Goal: Task Accomplishment & Management: Manage account settings

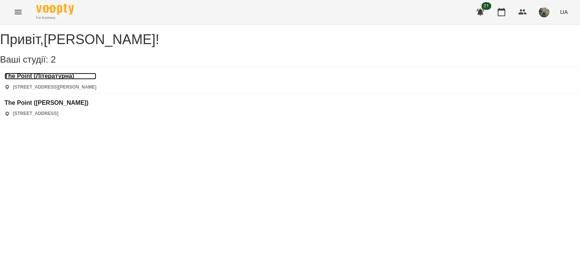
click at [82, 80] on h3 "The Point (Літературна)" at bounding box center [51, 76] width 92 height 7
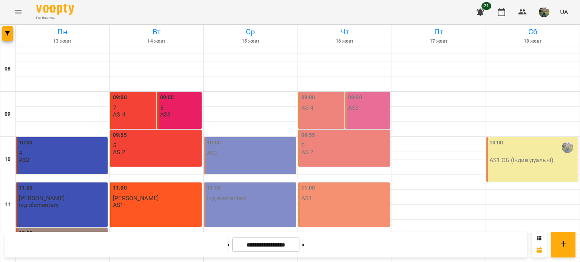
scroll to position [344, 0]
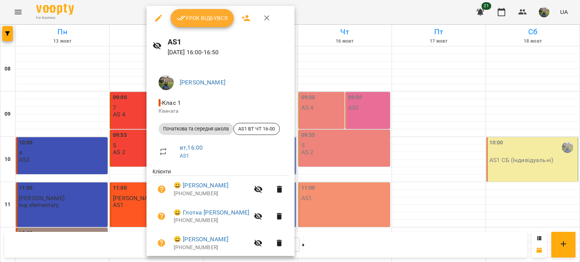
click at [202, 17] on span "Урок відбувся" at bounding box center [202, 18] width 51 height 9
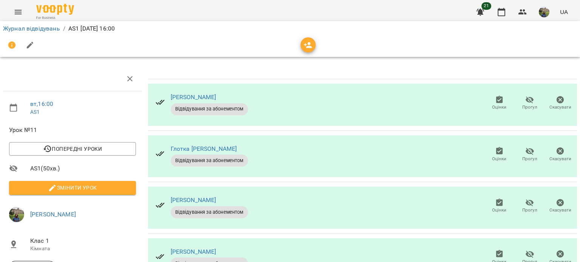
scroll to position [137, 0]
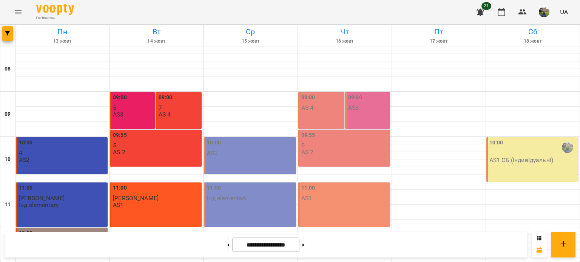
scroll to position [323, 0]
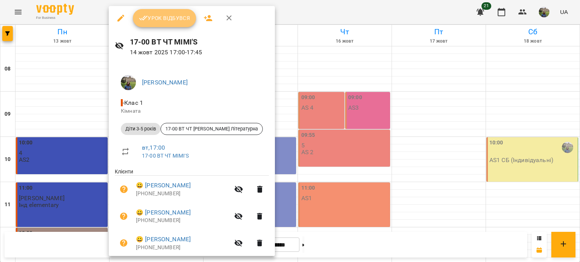
click at [179, 14] on span "Урок відбувся" at bounding box center [164, 18] width 51 height 9
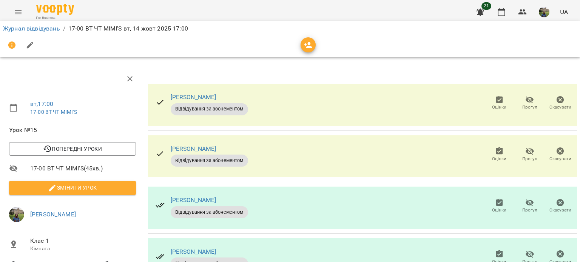
scroll to position [83, 0]
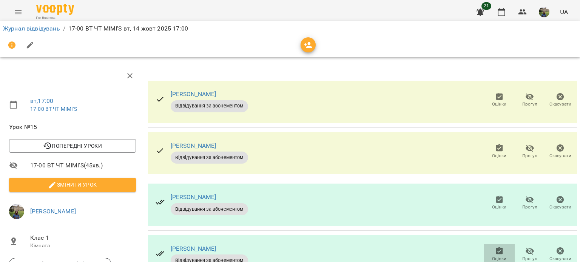
click at [495, 247] on icon "button" at bounding box center [498, 251] width 7 height 8
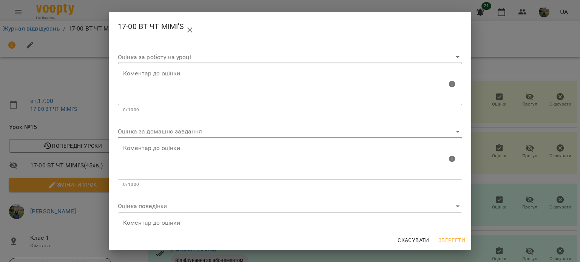
click at [407, 237] on span "Скасувати" at bounding box center [413, 240] width 32 height 9
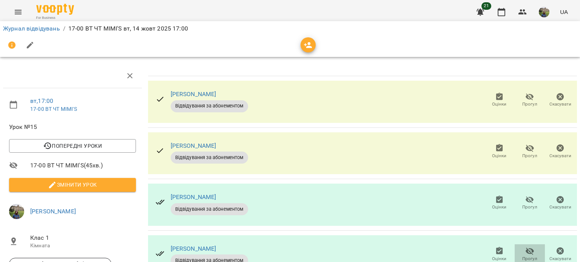
click at [525, 248] on icon "button" at bounding box center [529, 251] width 8 height 7
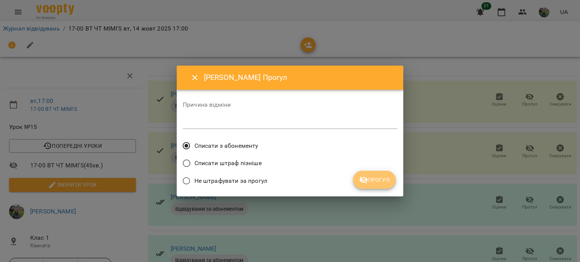
click at [370, 176] on span "Прогул" at bounding box center [374, 179] width 31 height 9
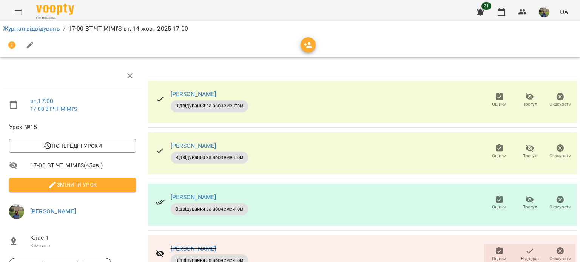
scroll to position [0, 0]
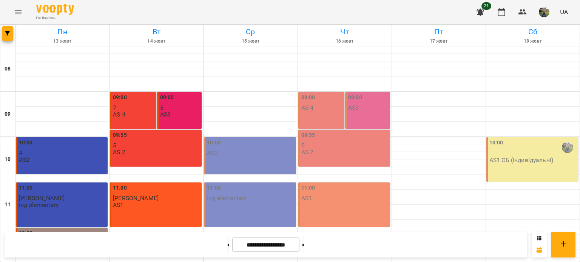
scroll to position [361, 0]
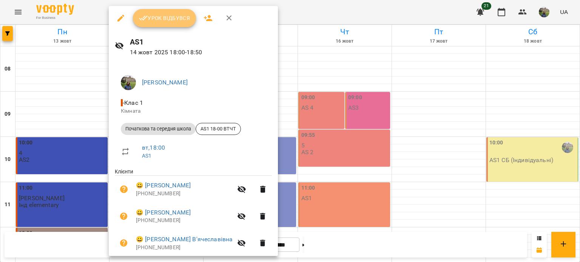
click at [181, 18] on span "Урок відбувся" at bounding box center [164, 18] width 51 height 9
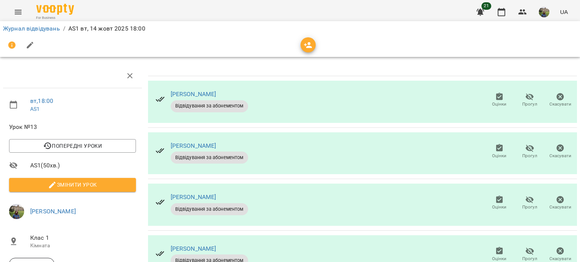
scroll to position [189, 0]
